Goal: Use online tool/utility: Utilize a website feature to perform a specific function

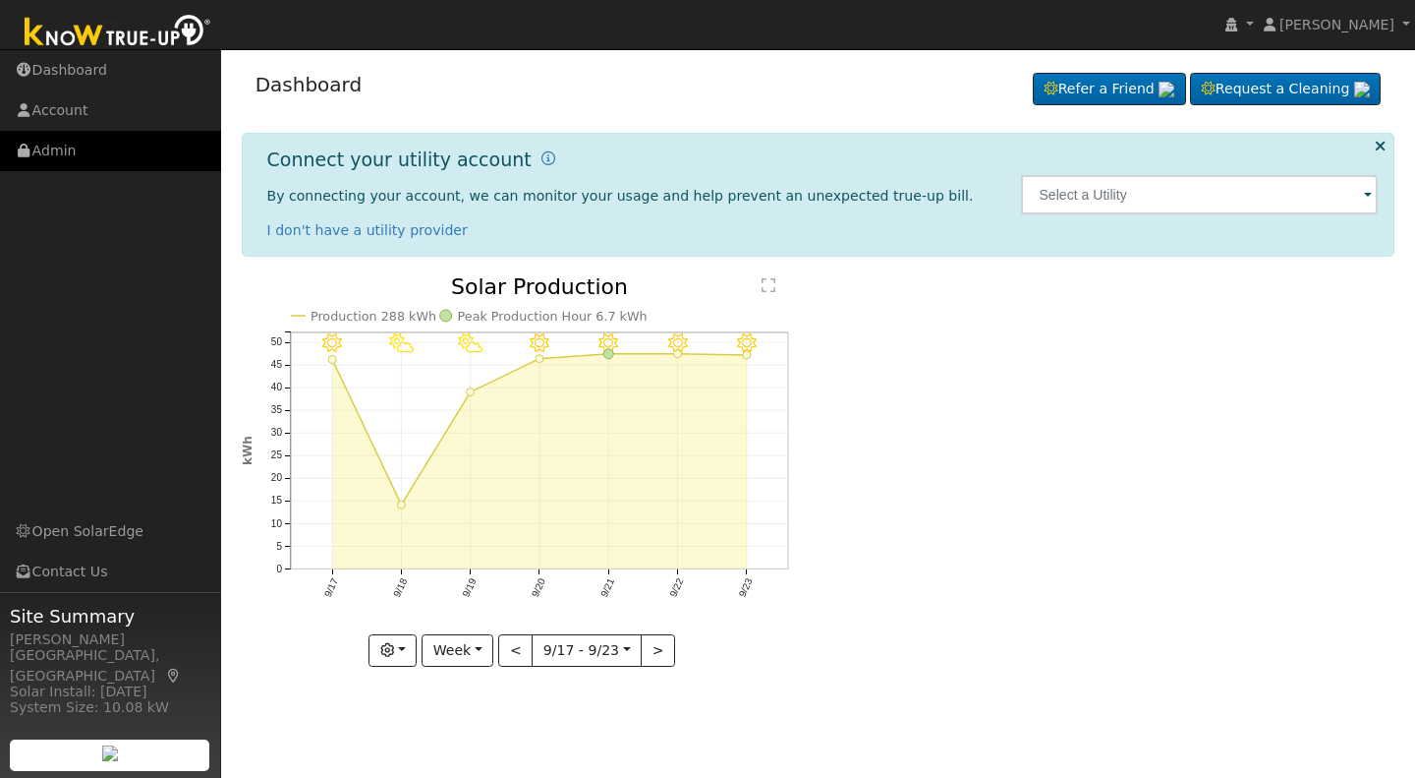
click at [61, 158] on link "Admin" at bounding box center [110, 151] width 221 height 40
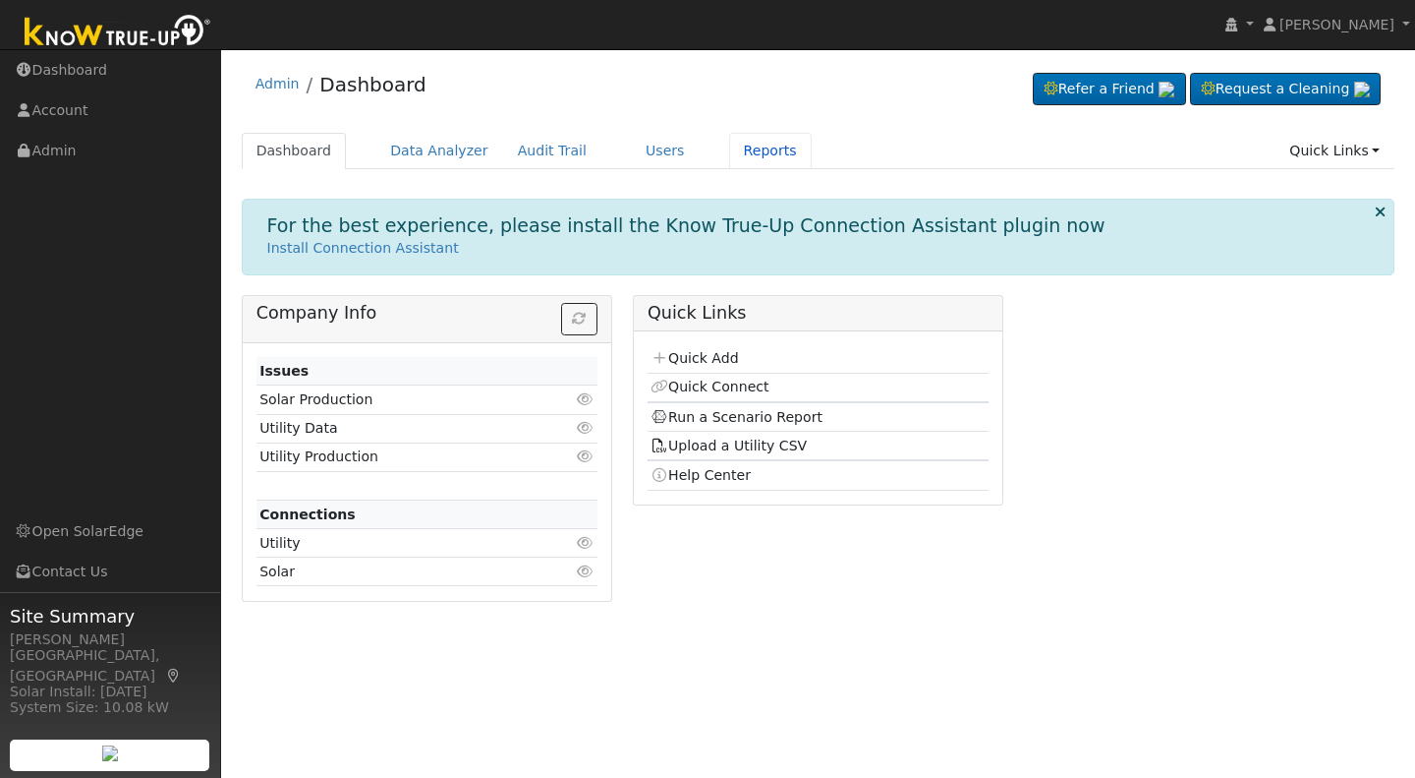
click at [738, 146] on link "Reports" at bounding box center [770, 151] width 83 height 36
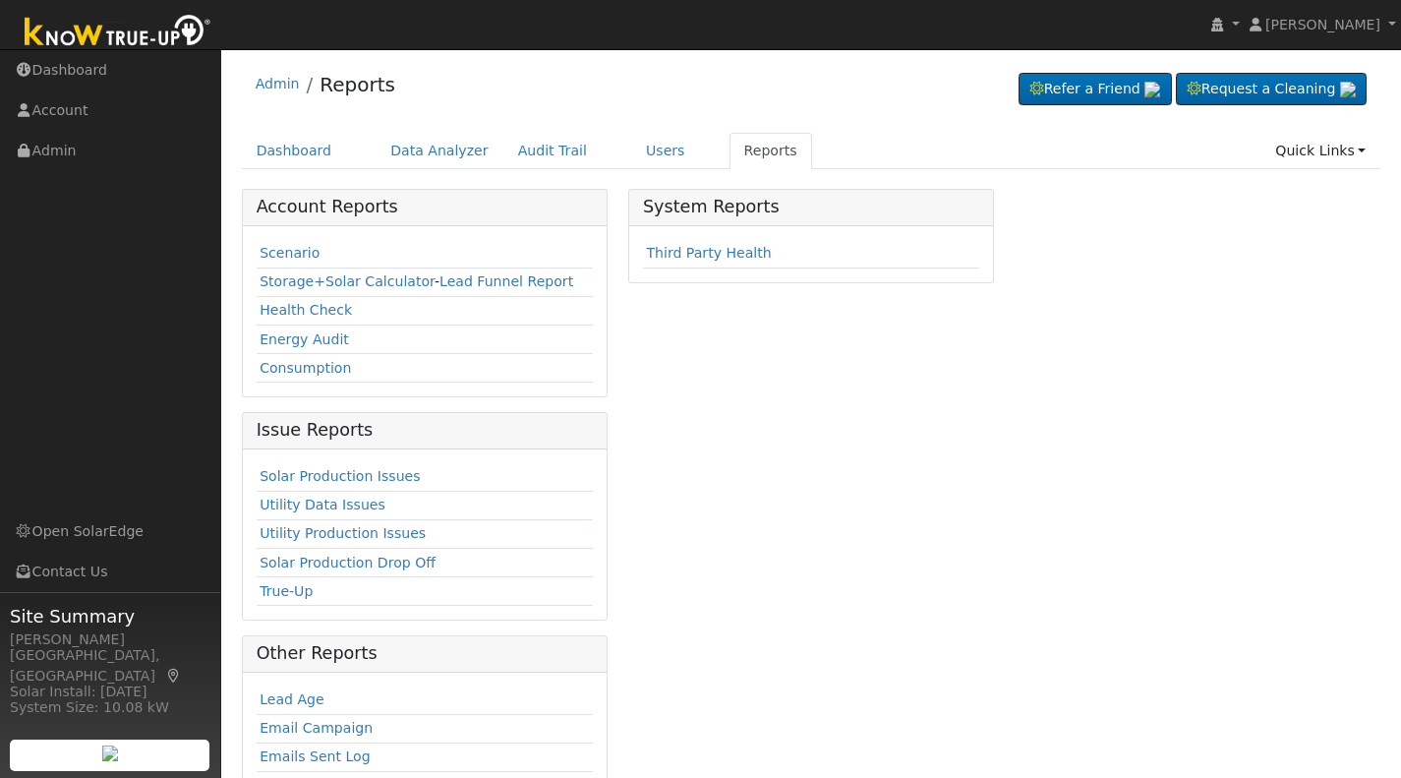
click at [290, 254] on link "Scenario" at bounding box center [290, 253] width 60 height 16
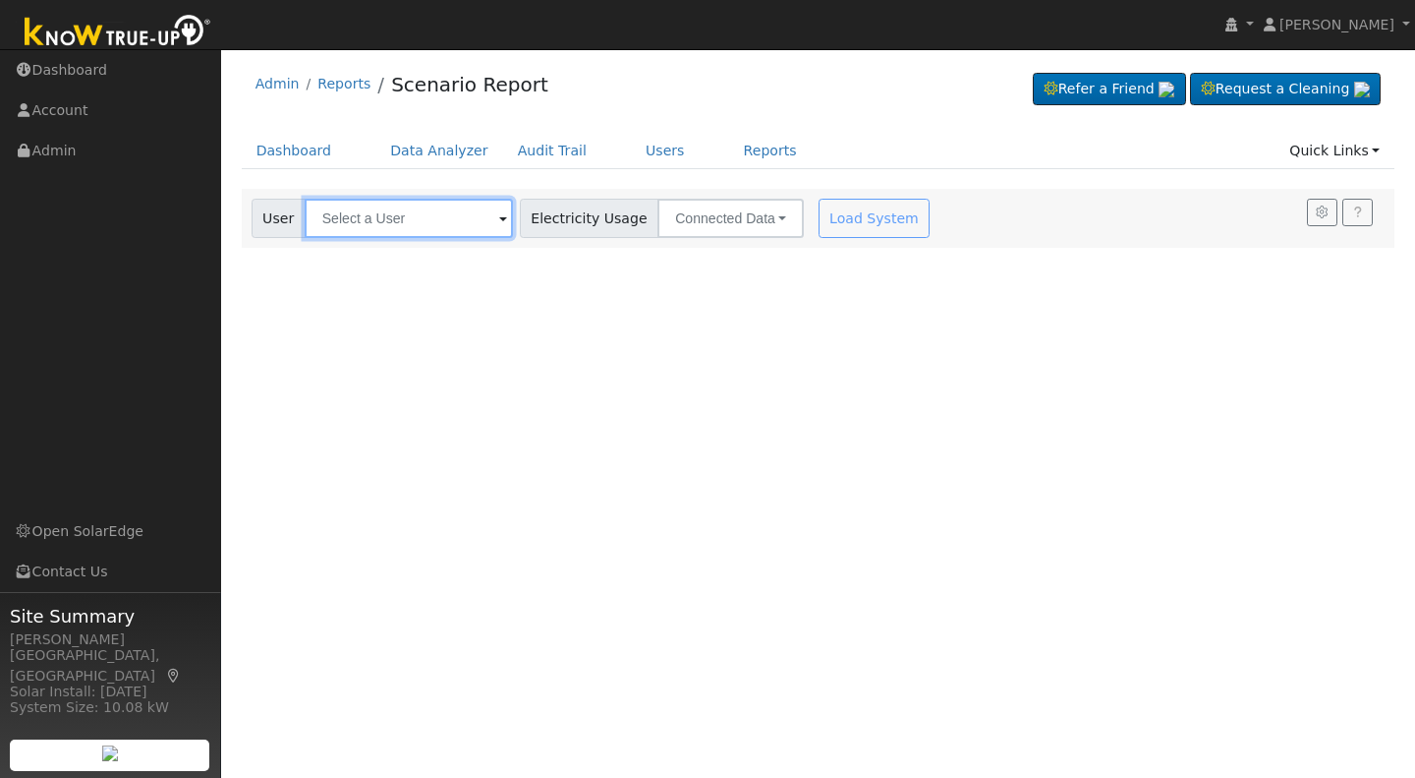
click at [451, 217] on input "text" at bounding box center [409, 218] width 208 height 39
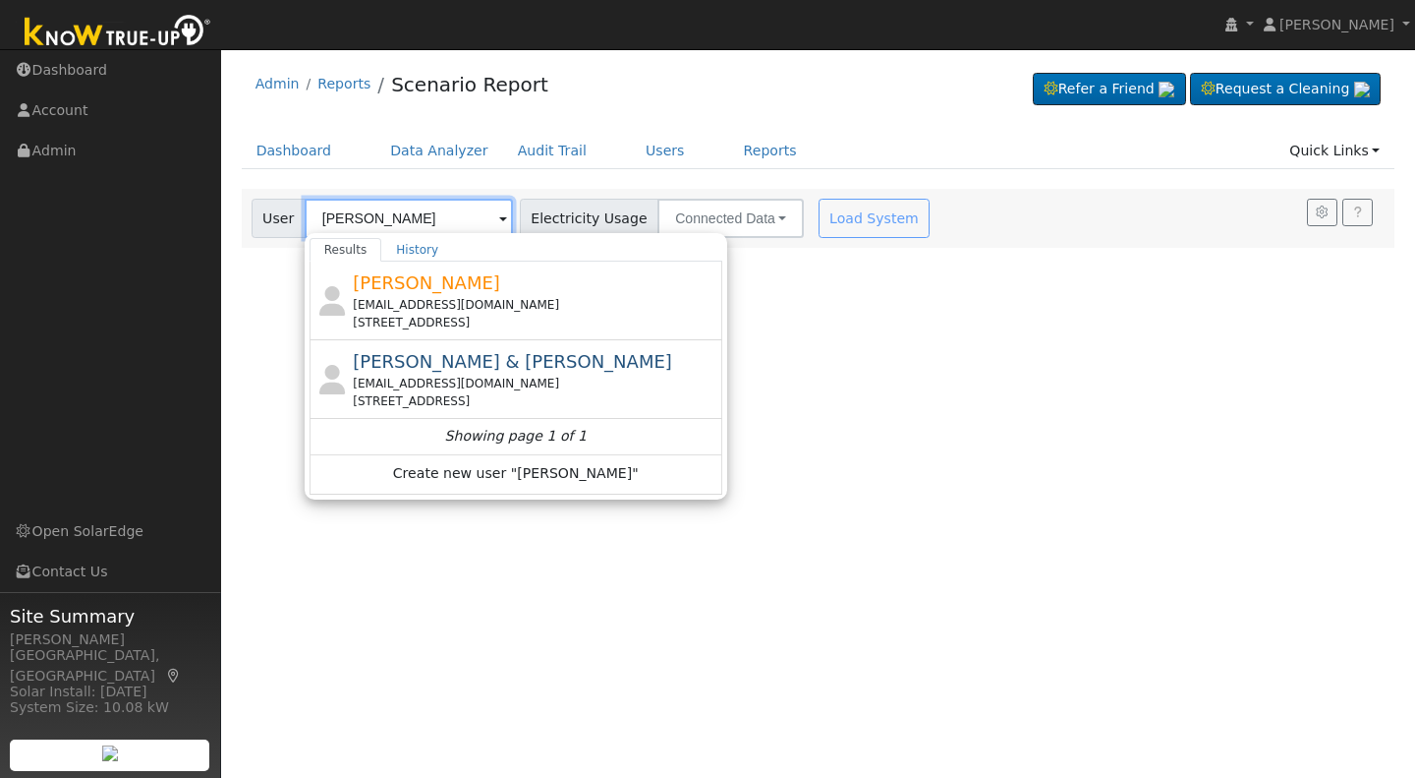
type input "[PERSON_NAME]"
click at [427, 295] on div "[PERSON_NAME] [EMAIL_ADDRESS][DOMAIN_NAME] [STREET_ADDRESS]" at bounding box center [535, 300] width 365 height 62
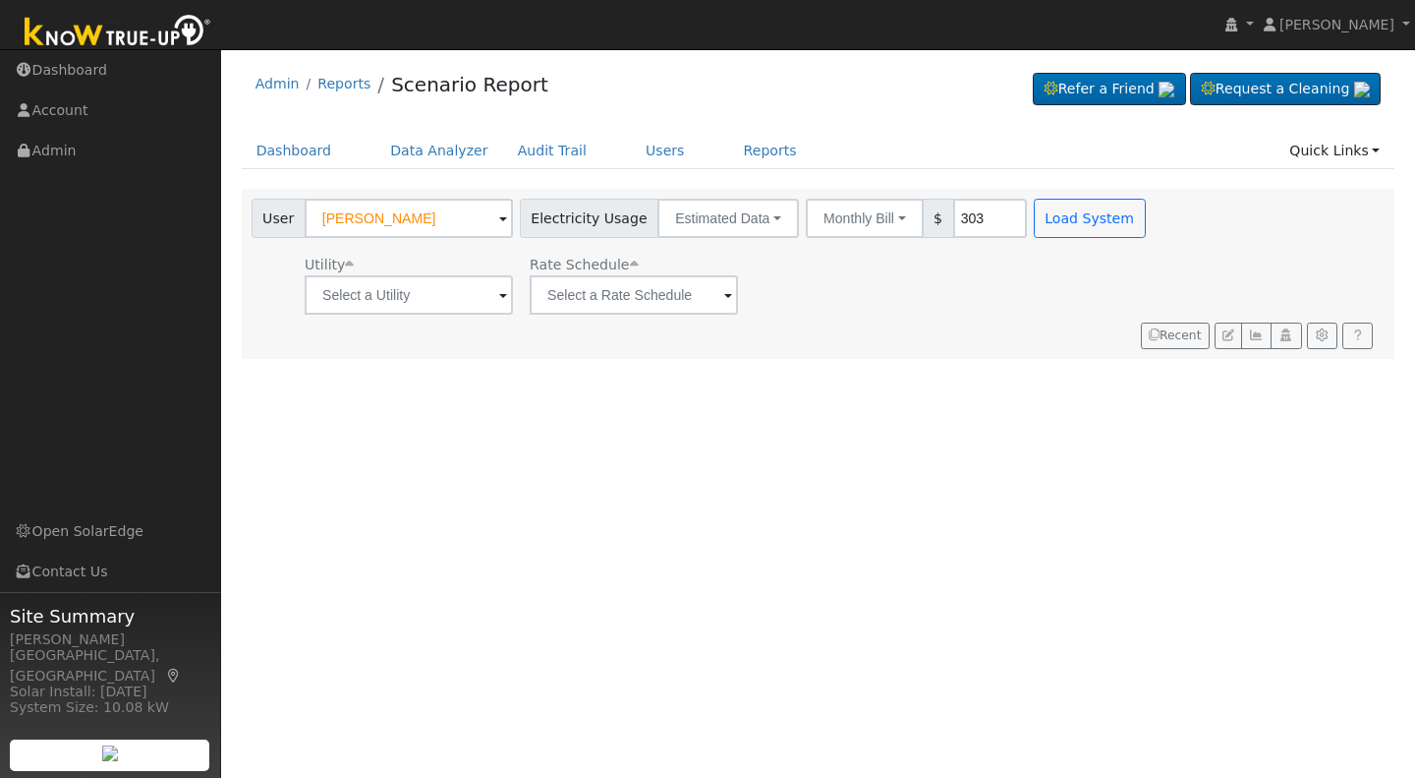
type input "303"
click at [1061, 220] on button "Load System" at bounding box center [1090, 218] width 112 height 39
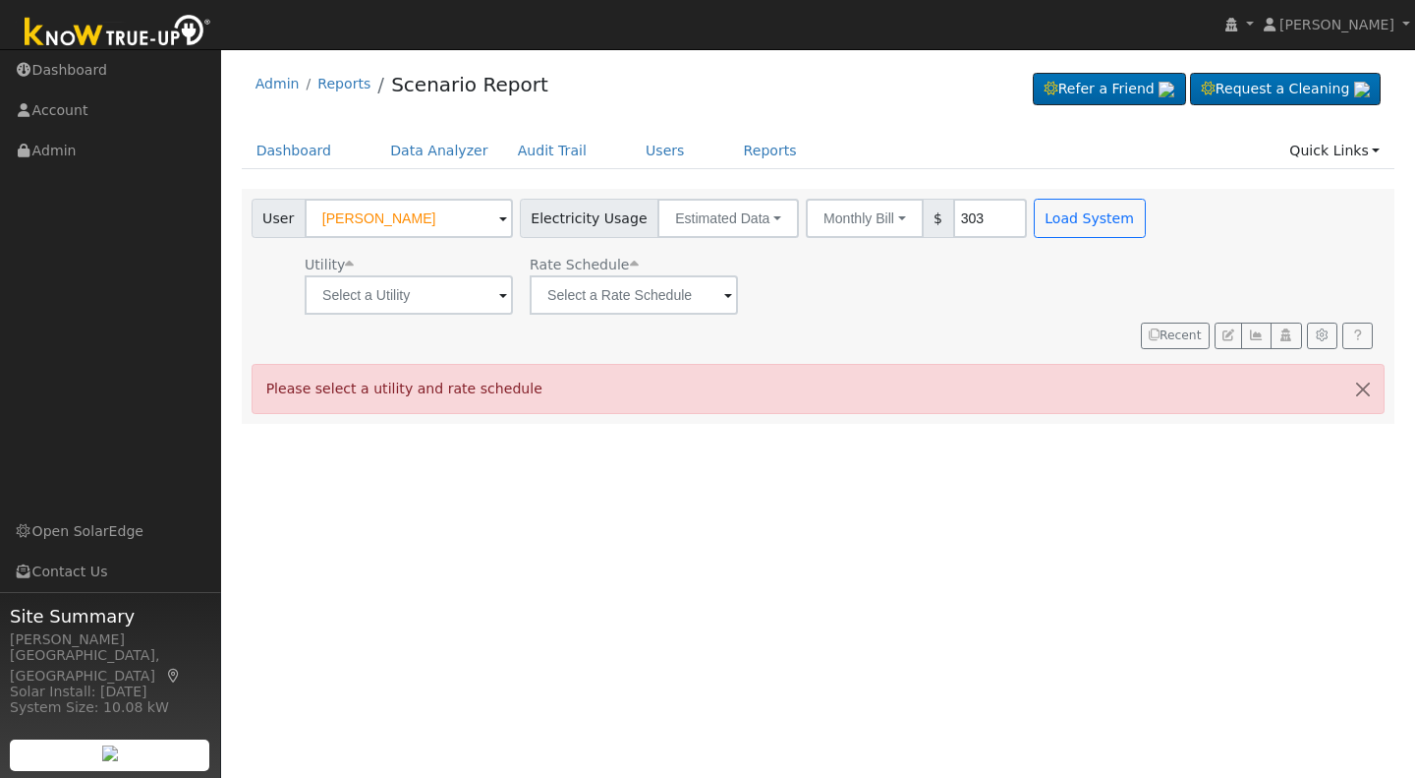
click at [499, 302] on span at bounding box center [503, 296] width 8 height 23
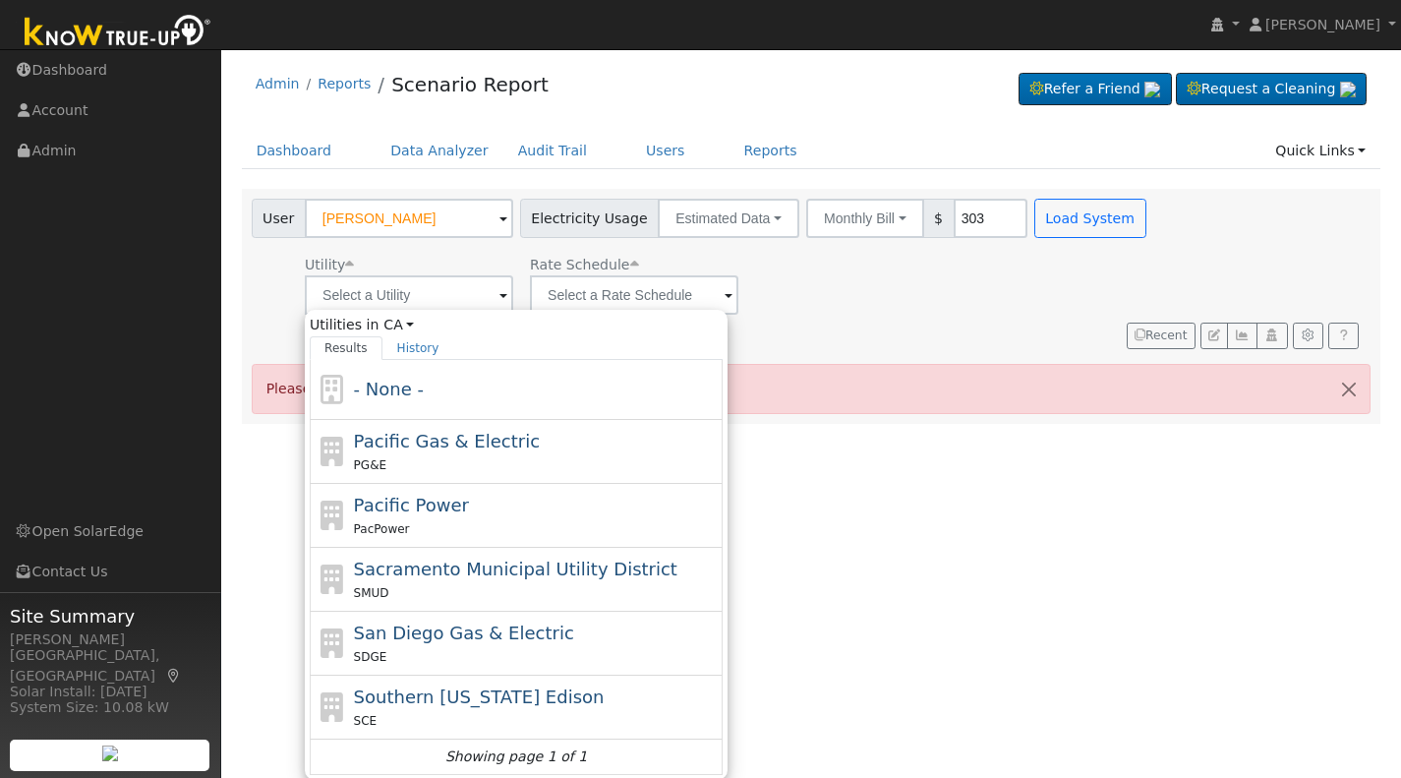
click at [416, 451] on span "Pacific Gas & Electric" at bounding box center [447, 441] width 186 height 21
type input "Pacific Gas & Electric"
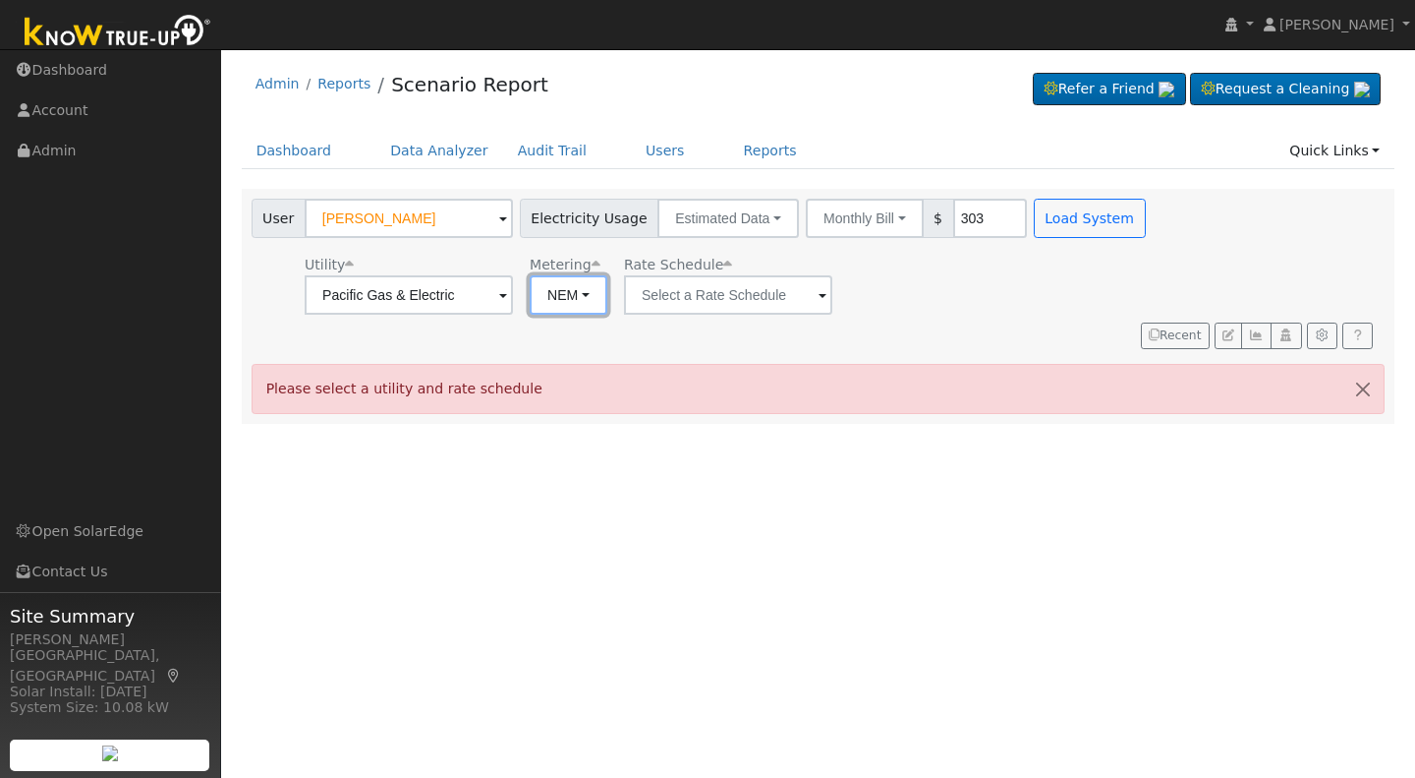
click at [587, 301] on button "NEM" at bounding box center [569, 294] width 78 height 39
click at [586, 373] on link "NBT" at bounding box center [595, 367] width 137 height 28
type input "E-ELEC"
click at [919, 301] on button "ACC Plus" at bounding box center [899, 294] width 107 height 39
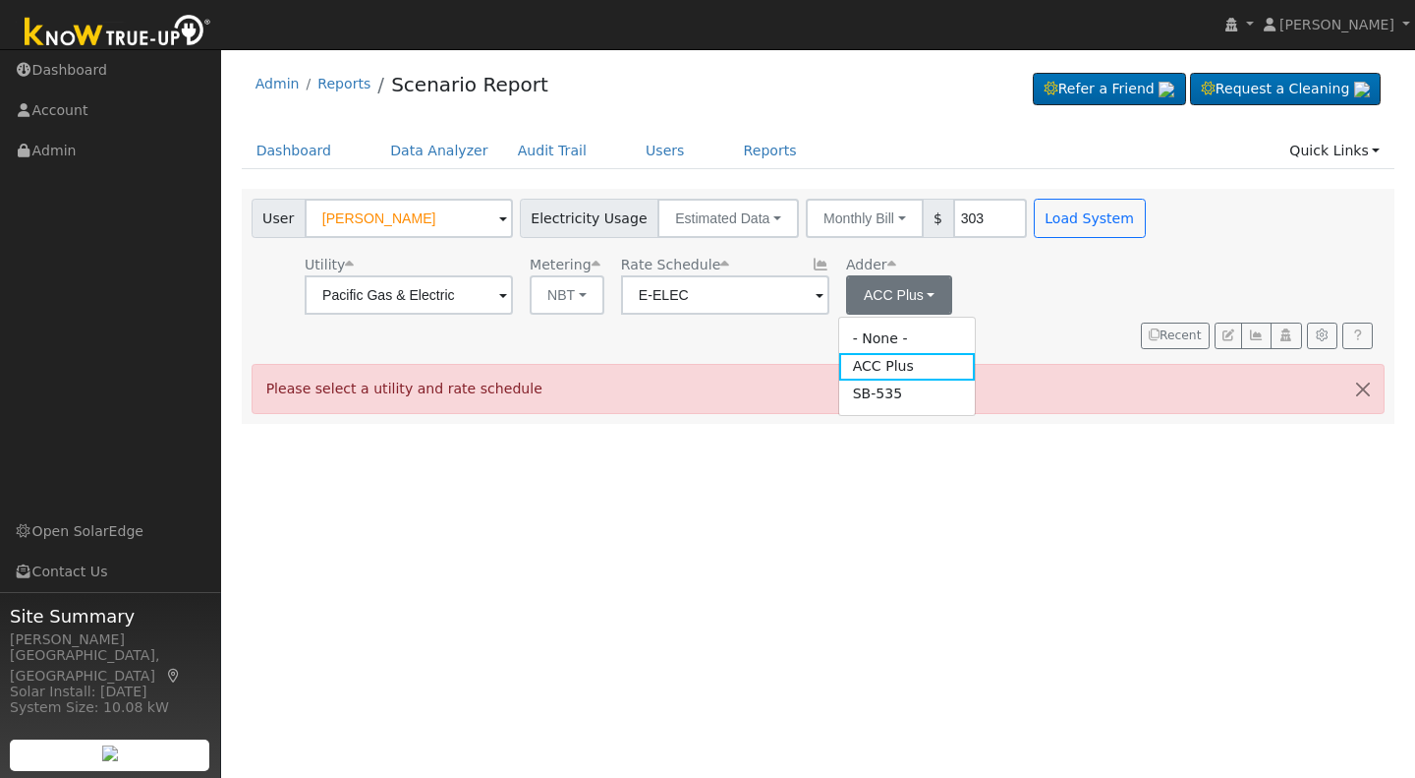
click at [901, 388] on link "SB-535" at bounding box center [907, 394] width 137 height 28
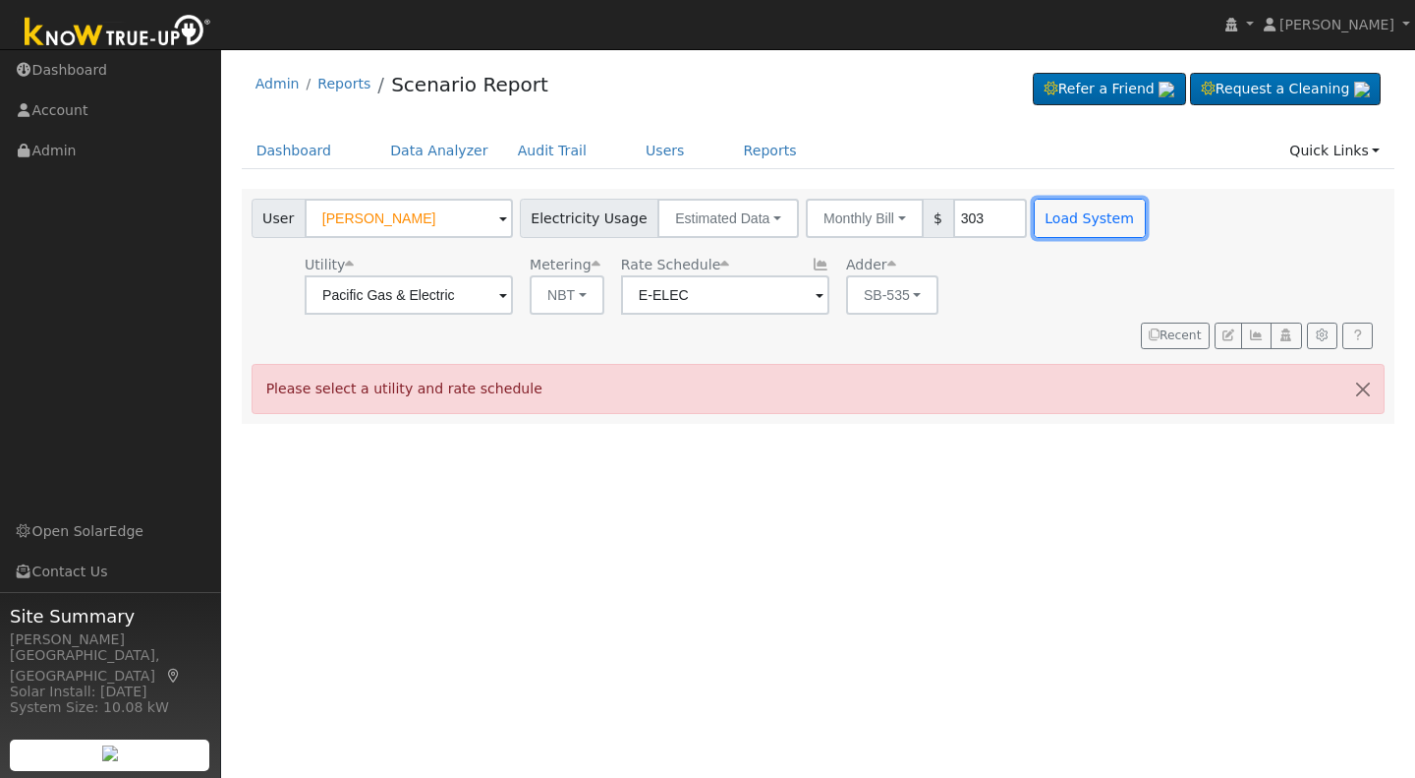
click at [1037, 222] on button "Load System" at bounding box center [1090, 218] width 112 height 39
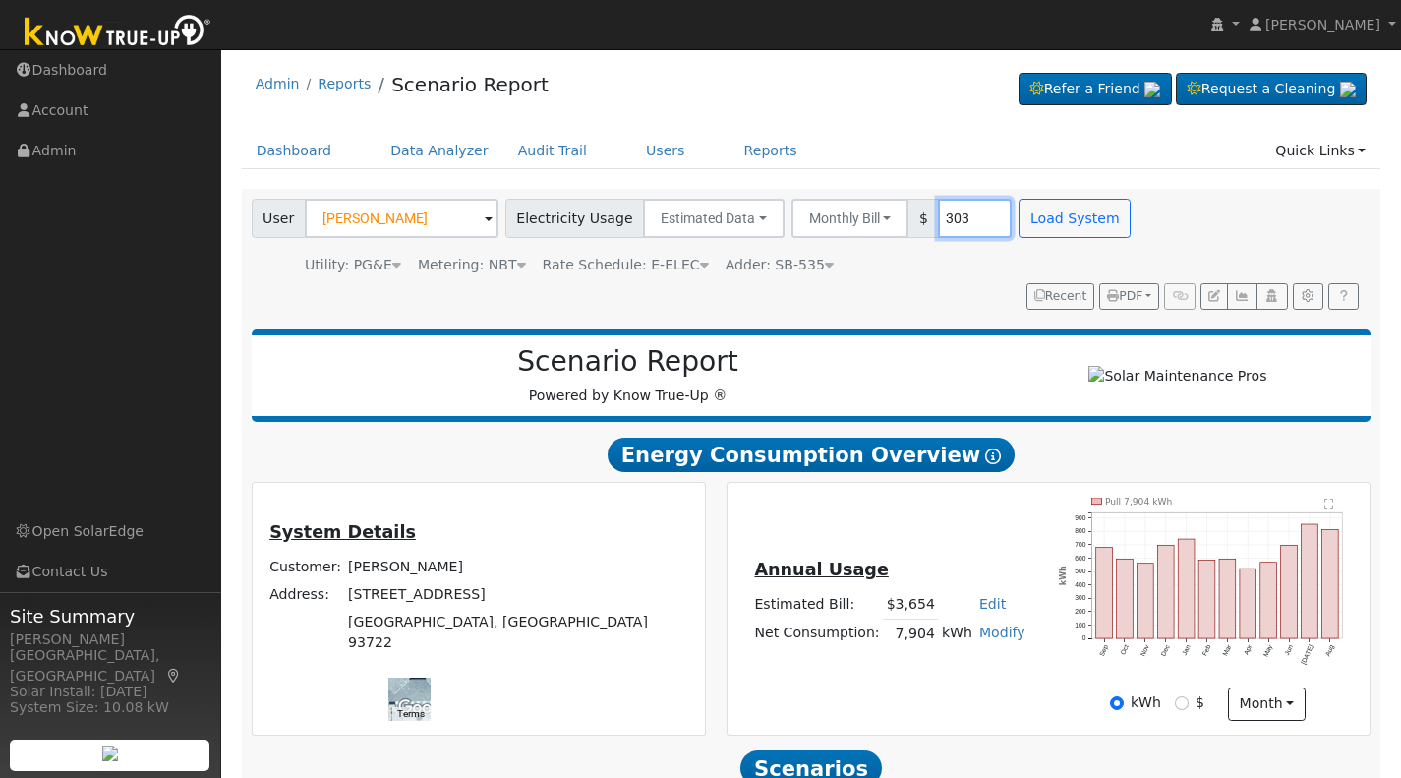
click at [947, 217] on input "303" at bounding box center [975, 218] width 74 height 39
click at [1048, 217] on button "Load System" at bounding box center [1074, 218] width 112 height 39
click at [943, 221] on input "280" at bounding box center [975, 218] width 74 height 39
click at [1033, 202] on button "Load System" at bounding box center [1074, 218] width 112 height 39
click at [942, 205] on input "289" at bounding box center [975, 218] width 74 height 39
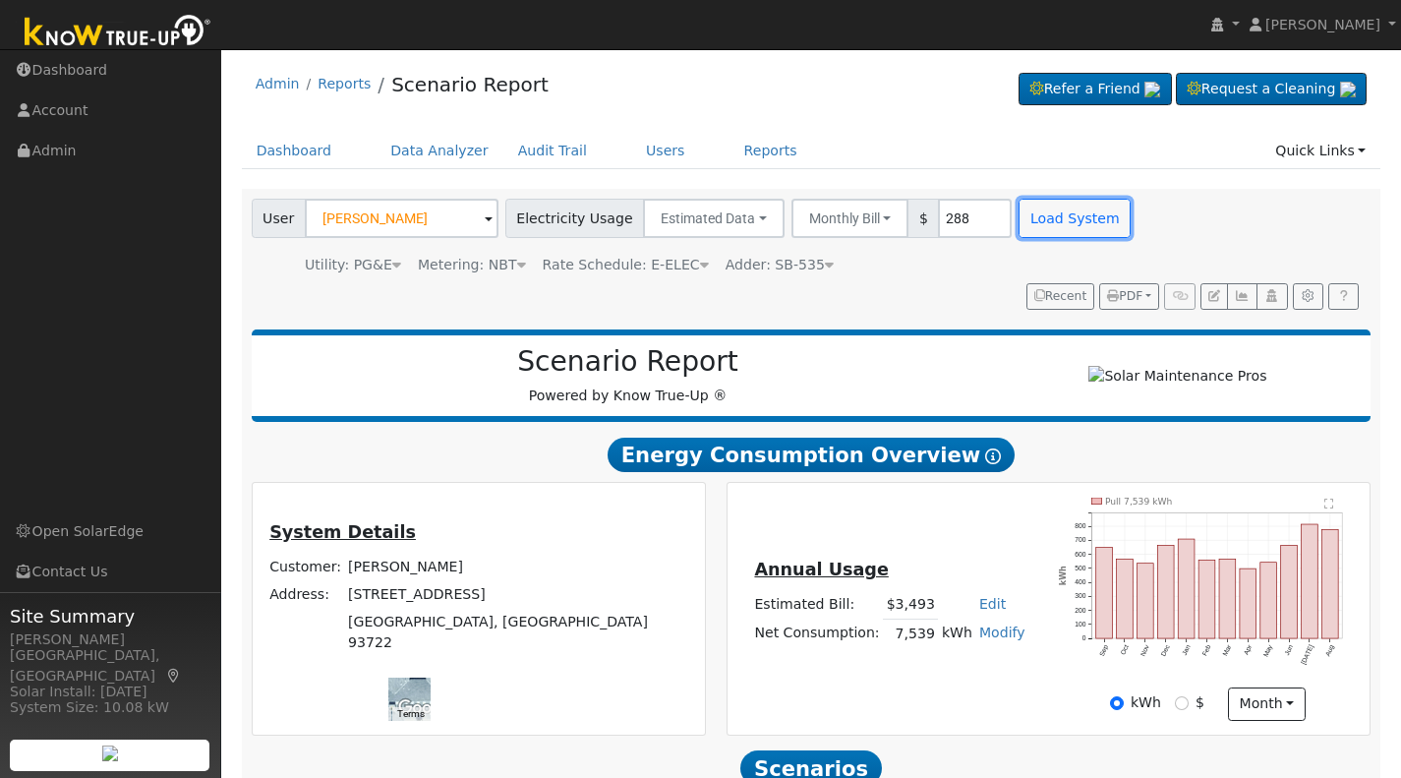
click at [1032, 220] on button "Load System" at bounding box center [1074, 218] width 112 height 39
click at [950, 219] on input "288" at bounding box center [975, 218] width 74 height 39
click at [1028, 220] on button "Load System" at bounding box center [1074, 218] width 112 height 39
click at [940, 219] on input "287" at bounding box center [975, 218] width 74 height 39
type input "287"
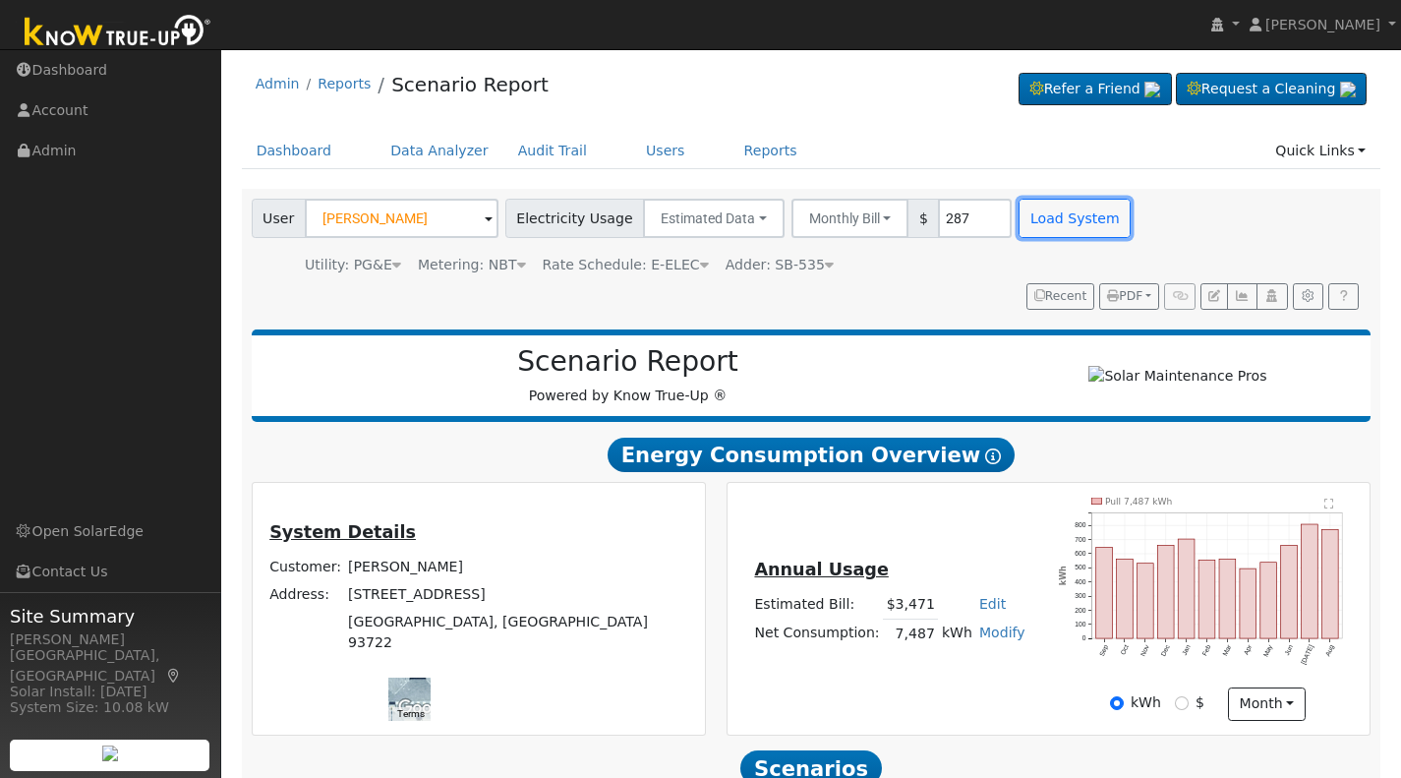
click at [1029, 222] on button "Load System" at bounding box center [1074, 218] width 112 height 39
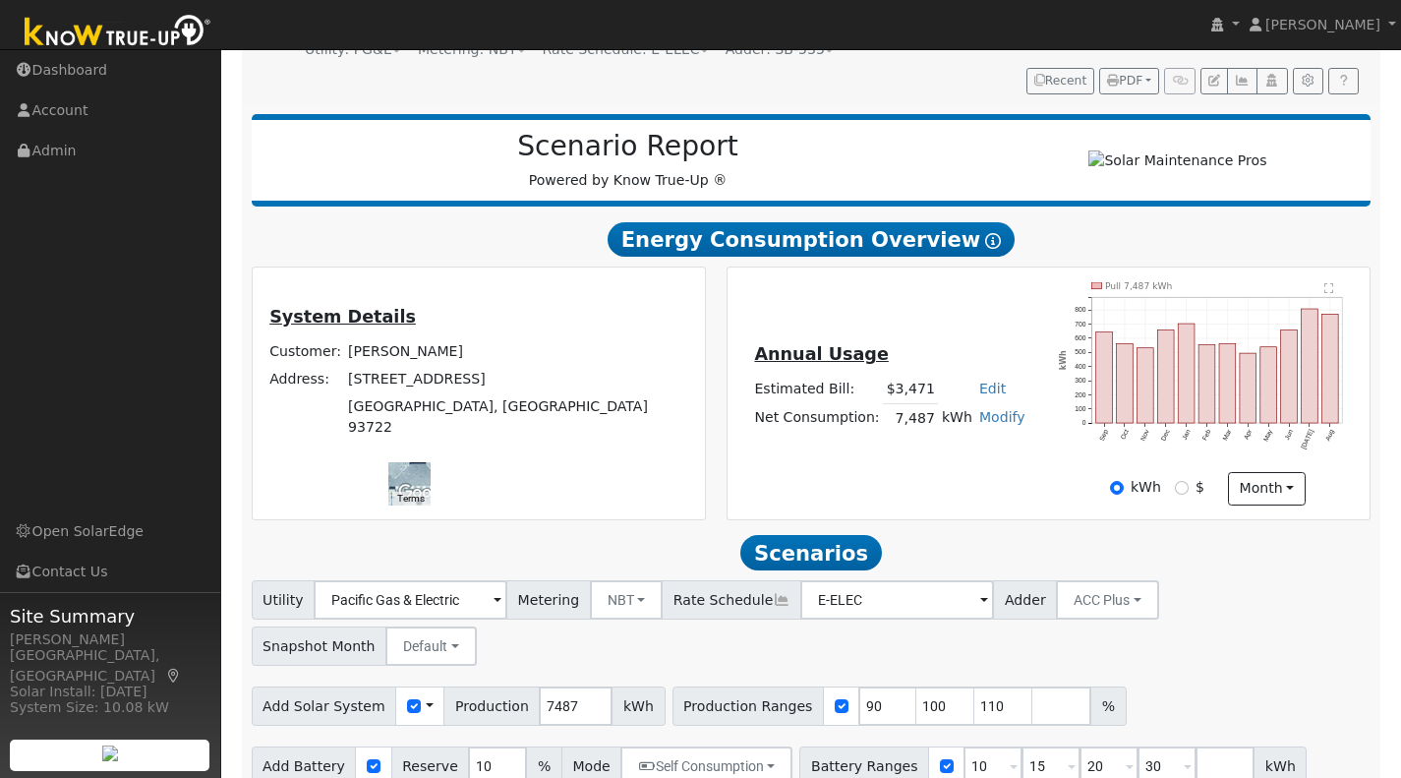
scroll to position [253, 0]
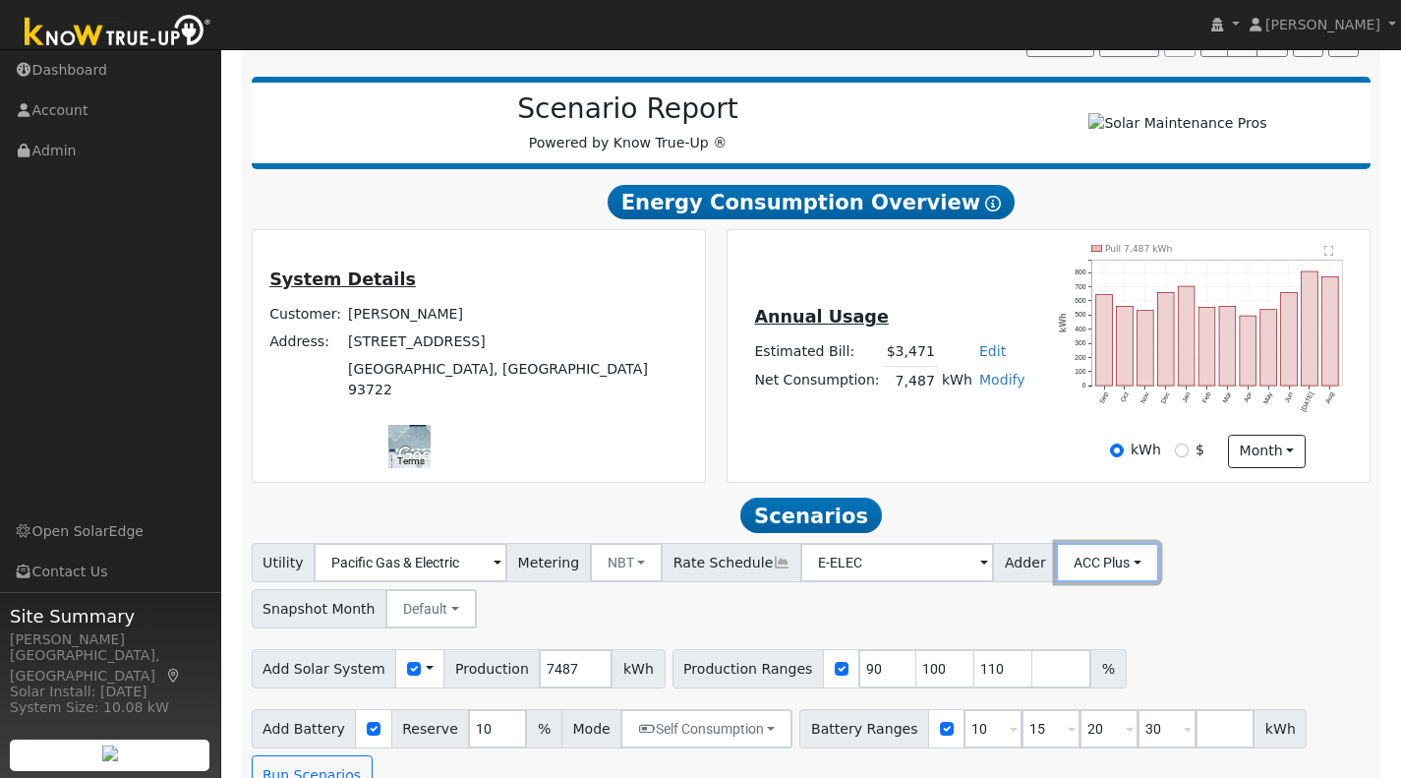
click at [1085, 570] on button "ACC Plus" at bounding box center [1107, 562] width 103 height 39
click at [1047, 675] on link "SB-535" at bounding box center [1082, 662] width 137 height 28
click at [1032, 674] on input "number" at bounding box center [1061, 668] width 59 height 39
type input "127"
click at [335, 766] on button "Run Scenarios" at bounding box center [312, 774] width 121 height 39
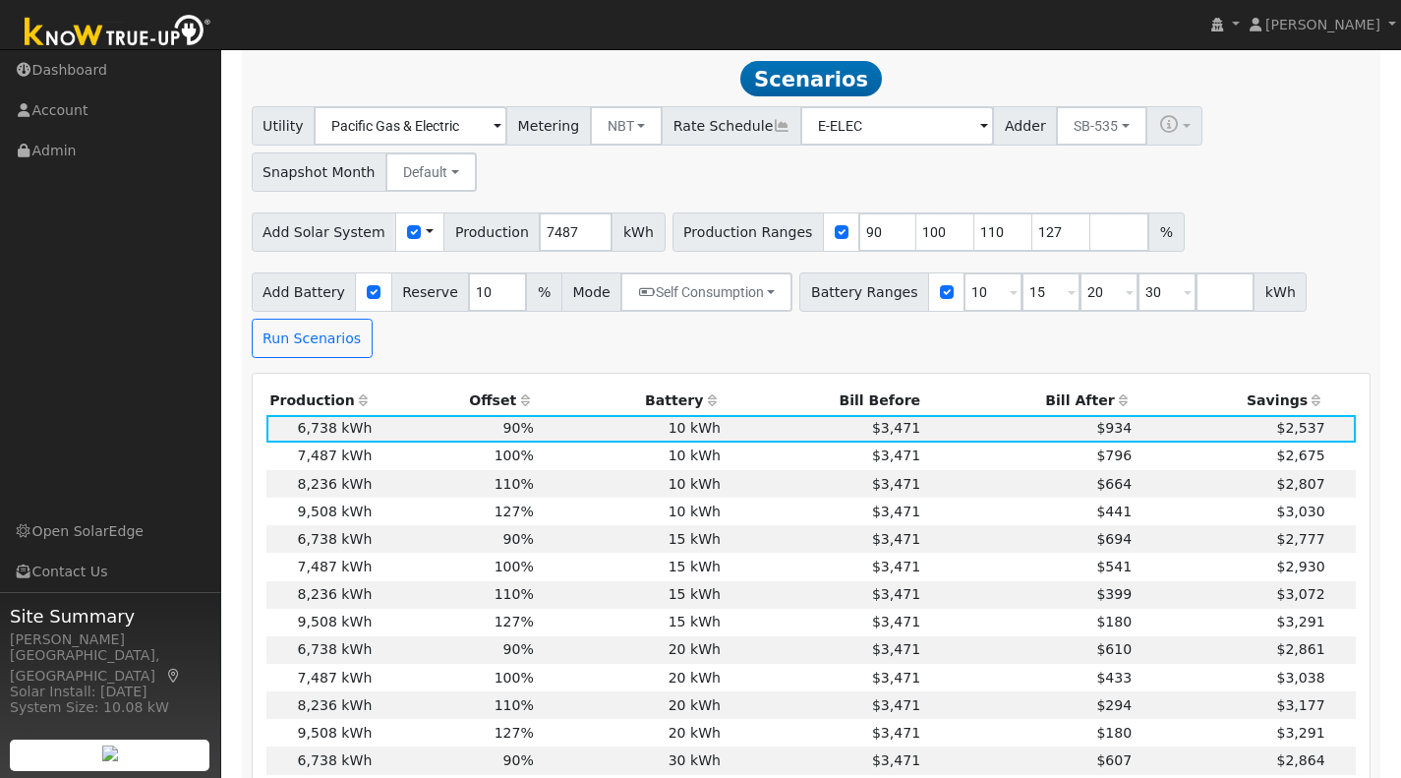
scroll to position [699, 0]
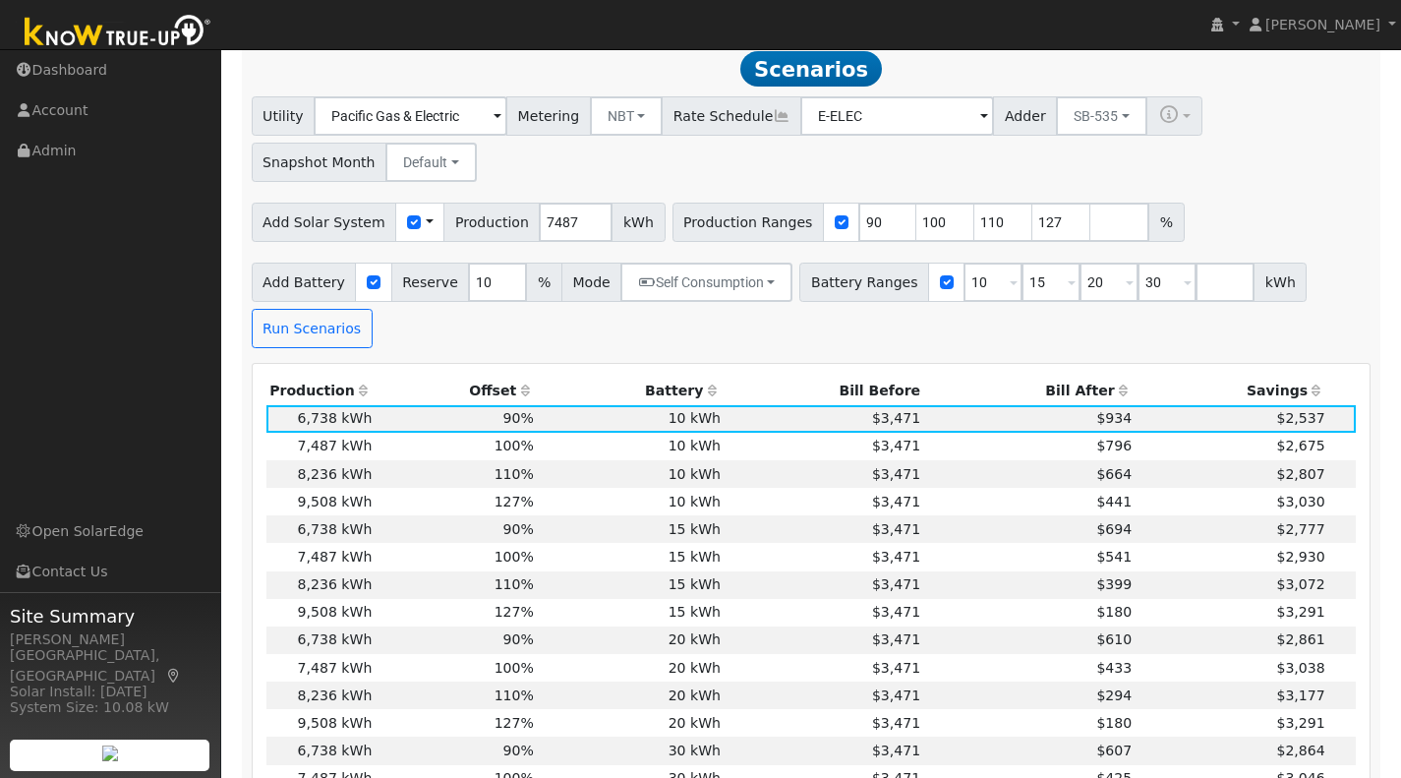
click at [390, 623] on td "127%" at bounding box center [456, 613] width 162 height 28
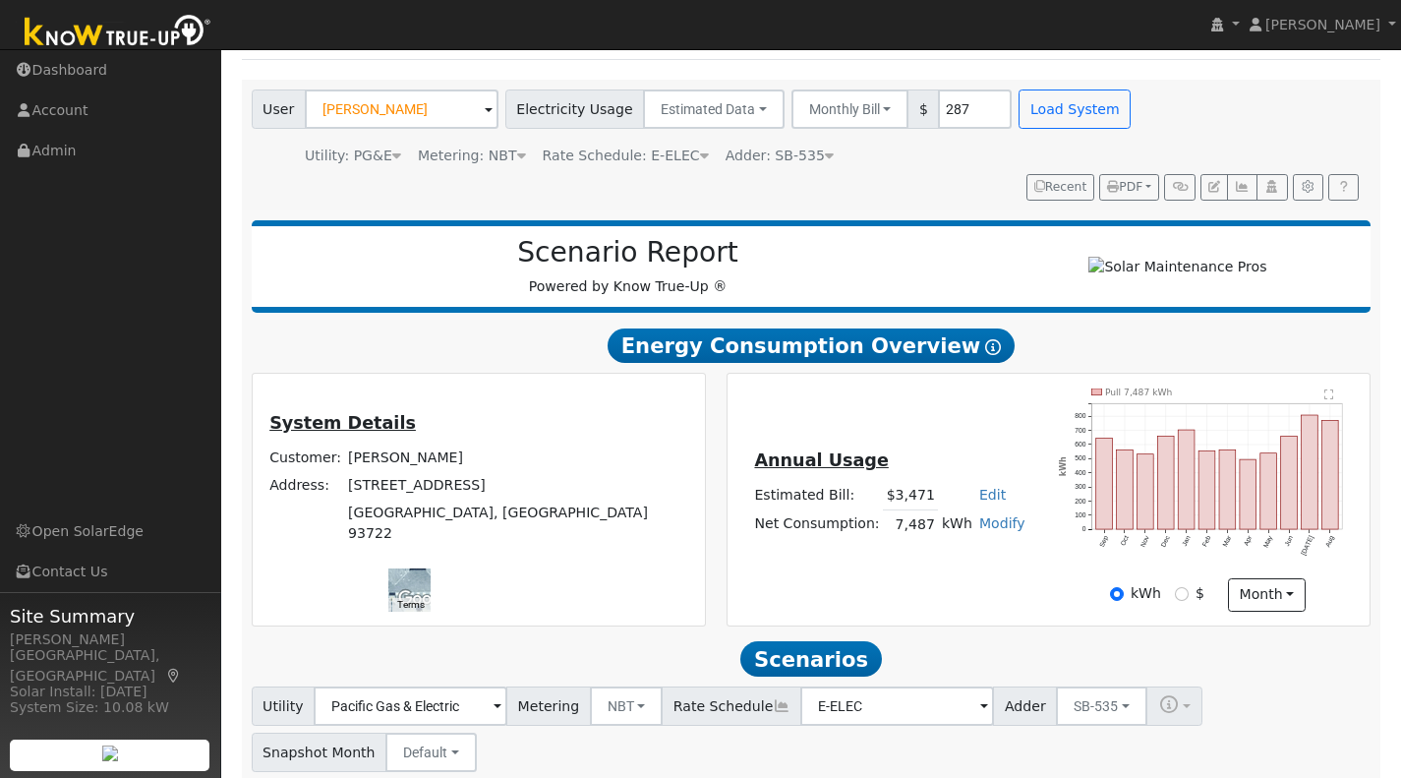
scroll to position [0, 0]
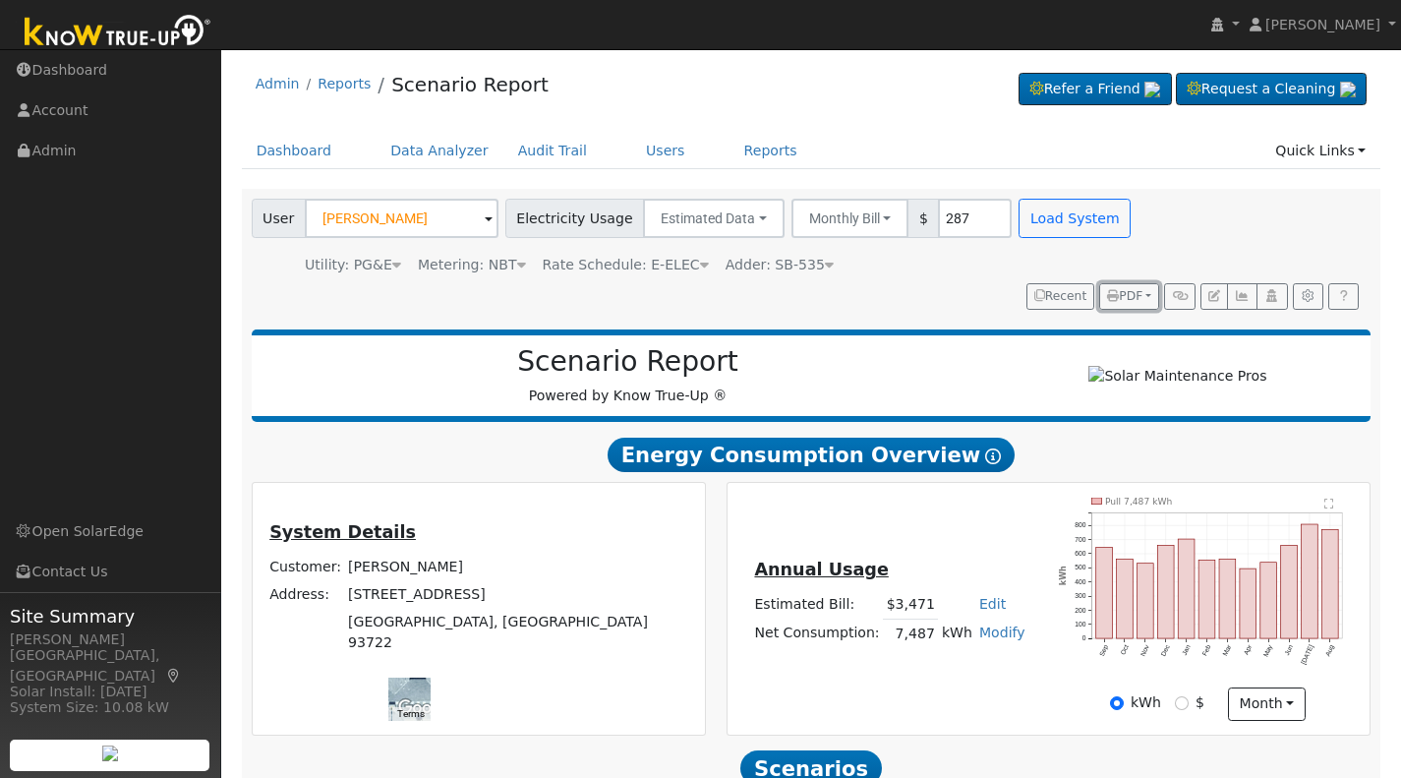
click at [1123, 293] on span "PDF" at bounding box center [1124, 296] width 35 height 14
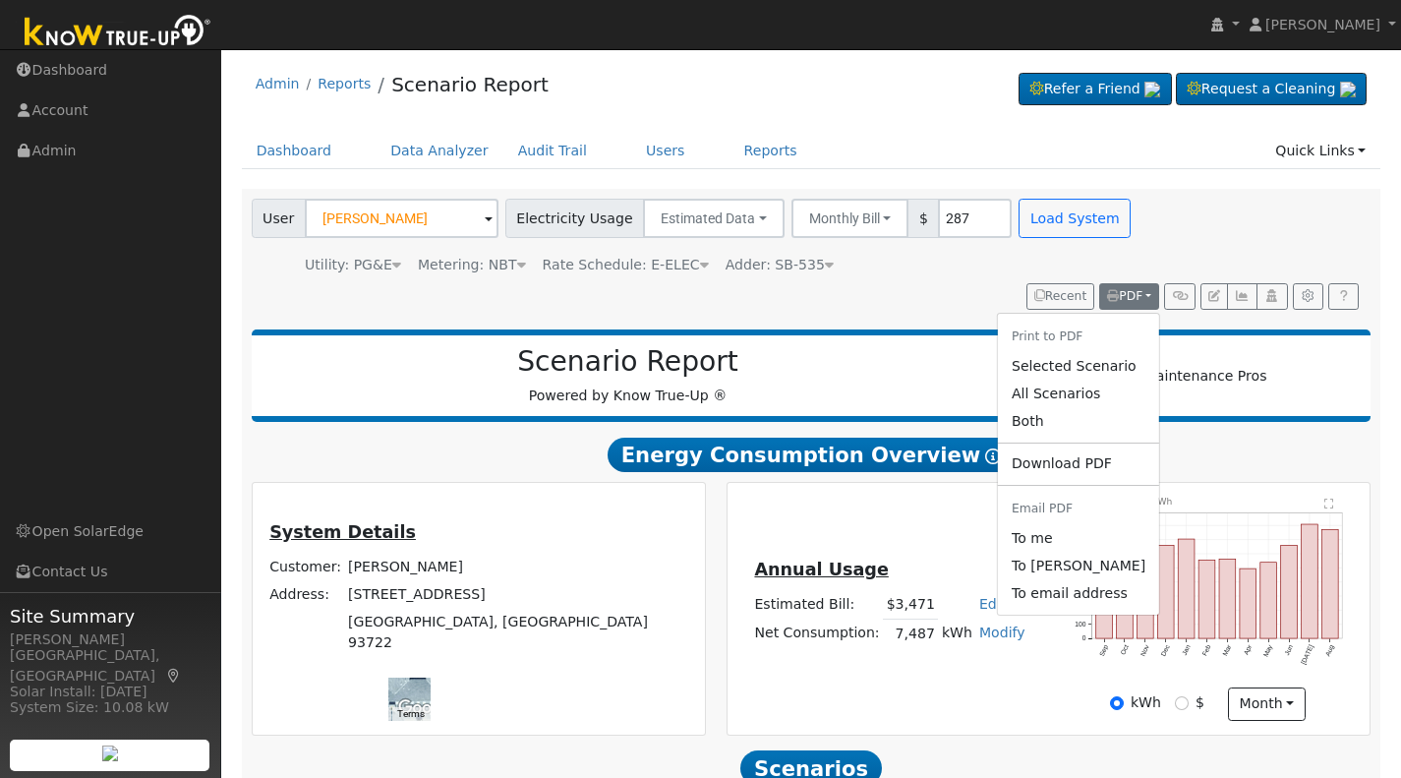
click at [1051, 368] on link "Selected Scenario" at bounding box center [1078, 366] width 161 height 28
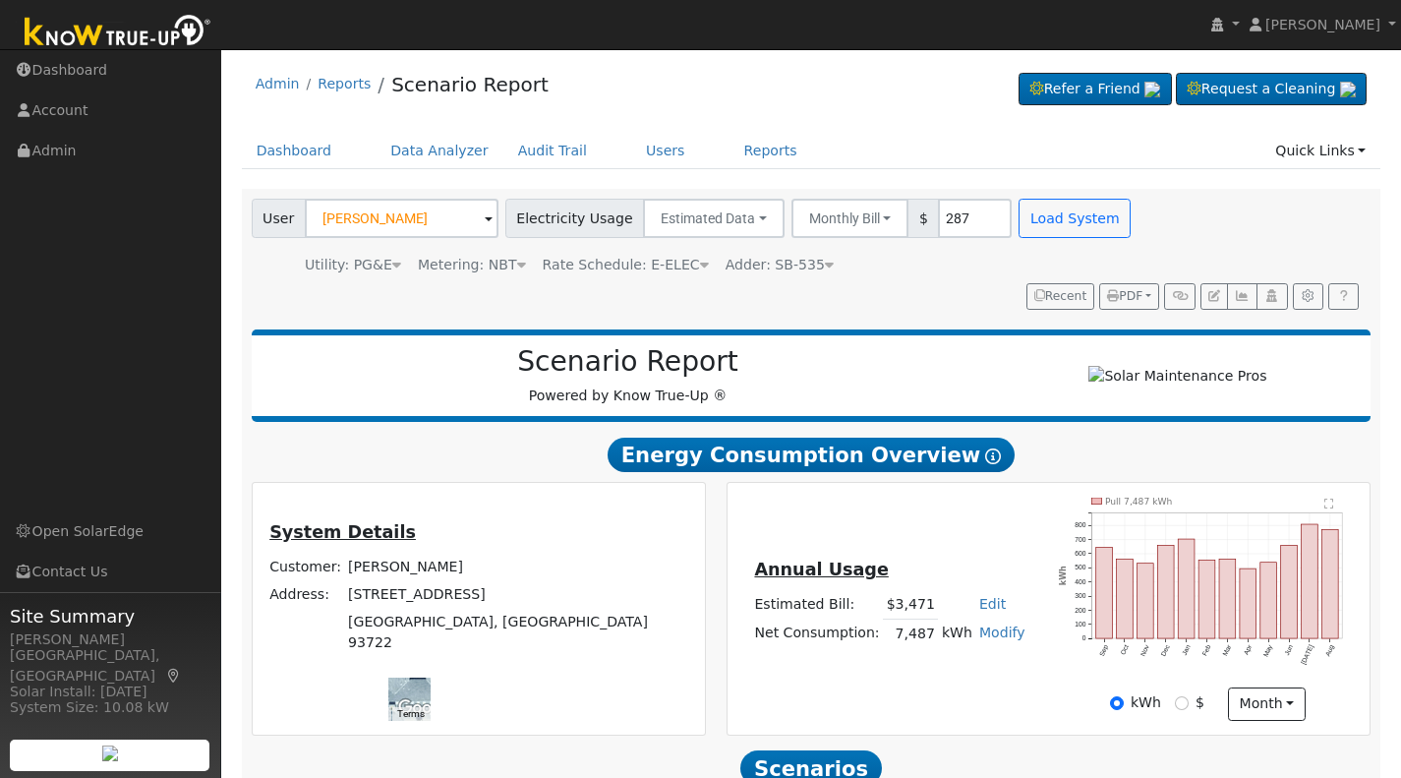
click at [736, 314] on div "User Eric Carlson Account Default Account Default Account 5269 West Buckingham …" at bounding box center [811, 254] width 1139 height 131
